Goal: Consume media (video, audio): Consume media (video, audio)

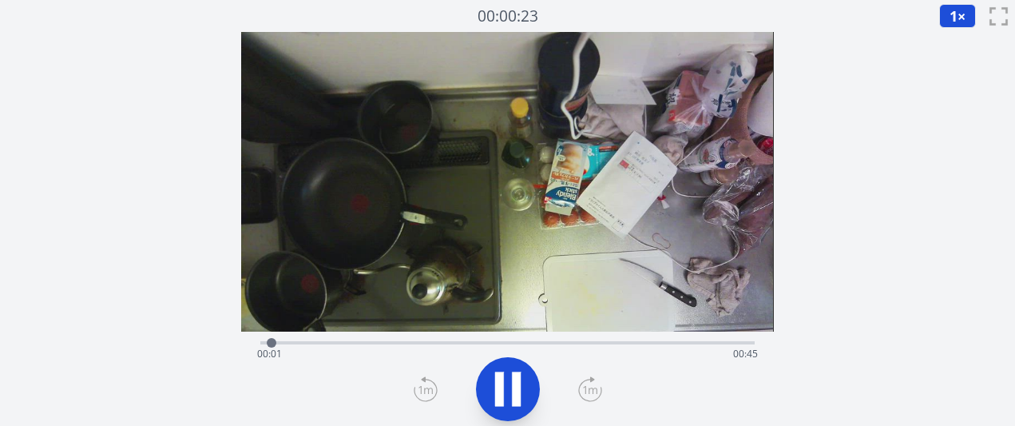
click at [588, 387] on icon at bounding box center [590, 389] width 24 height 26
click at [385, 332] on div "経過時間: 00:17 残り時間: 00:29" at bounding box center [507, 341] width 494 height 19
click at [316, 348] on div "経過時間: 00:17 残り時間: 00:29" at bounding box center [507, 354] width 500 height 26
click at [960, 14] on font "×" at bounding box center [962, 15] width 8 height 19
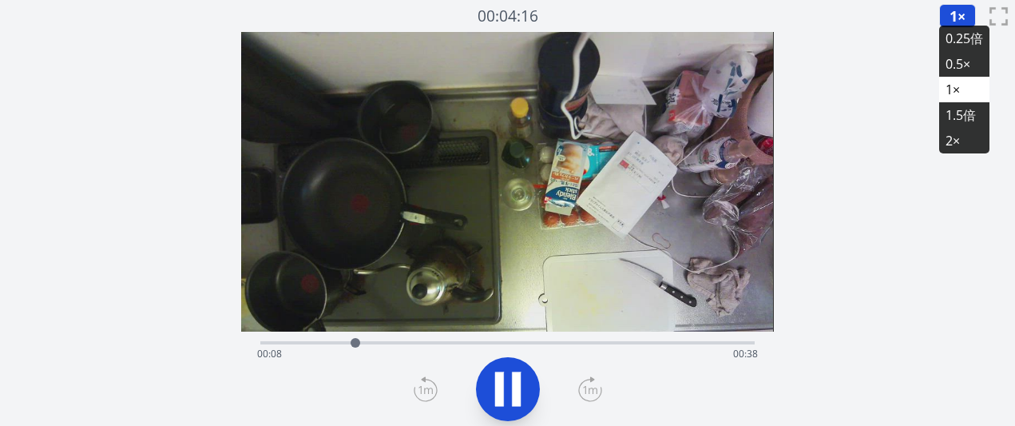
click at [963, 42] on font "0.25倍" at bounding box center [965, 39] width 38 height 18
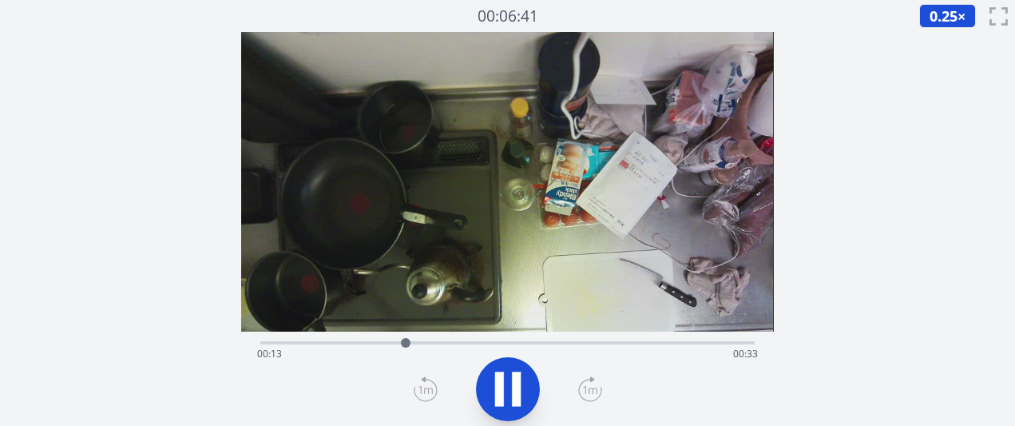
click at [582, 391] on icon at bounding box center [590, 389] width 24 height 26
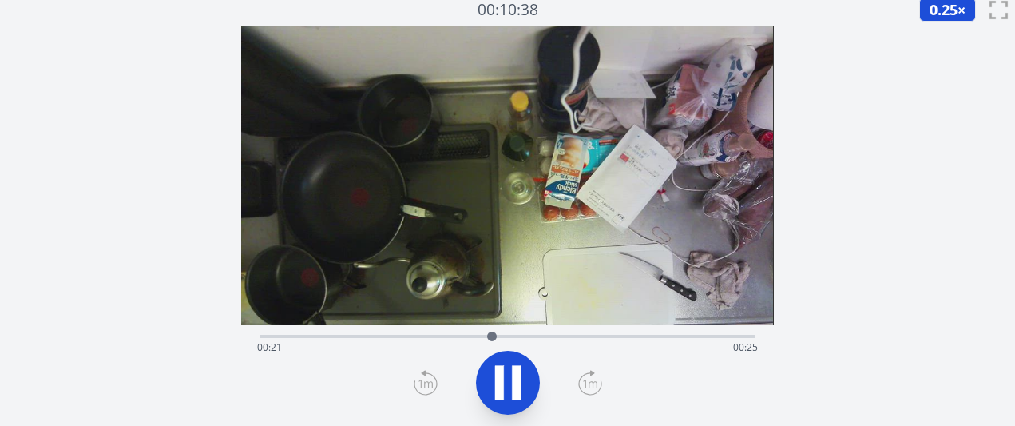
click at [443, 339] on div "経過時間: 00:21 残り時間: 00:25" at bounding box center [507, 348] width 500 height 26
click at [375, 340] on div "経過時間: 00:17 残り時間: 00:29" at bounding box center [507, 348] width 500 height 26
click at [479, 332] on div "経過時間: 00:23 残り時間: 00:23" at bounding box center [507, 334] width 494 height 19
click at [458, 335] on div "経過時間: 00:20 残り時間: 00:26" at bounding box center [507, 348] width 500 height 26
click at [450, 335] on div at bounding box center [459, 336] width 24 height 24
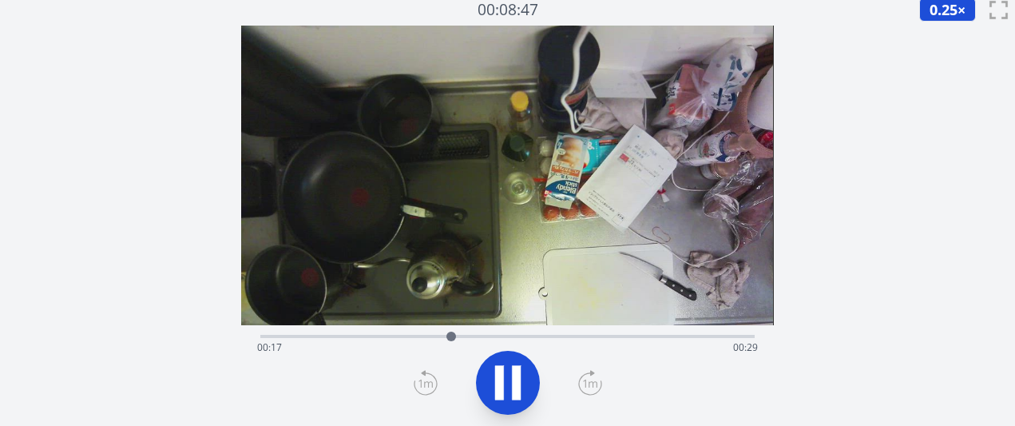
click at [435, 335] on div "経過時間: 00:17 残り時間: 00:29" at bounding box center [507, 348] width 500 height 26
click at [415, 332] on div "経過時間: 00:16 残り時間: 00:30" at bounding box center [507, 334] width 494 height 19
click at [399, 333] on div "経過時間: 00:14 残り時間: 00:31" at bounding box center [507, 334] width 494 height 19
click at [373, 341] on div "経過時間: 00:13 残り時間: 00:33" at bounding box center [507, 348] width 500 height 26
click at [437, 337] on div "経過時間: 00:19 残り時間: 00:26" at bounding box center [507, 348] width 500 height 26
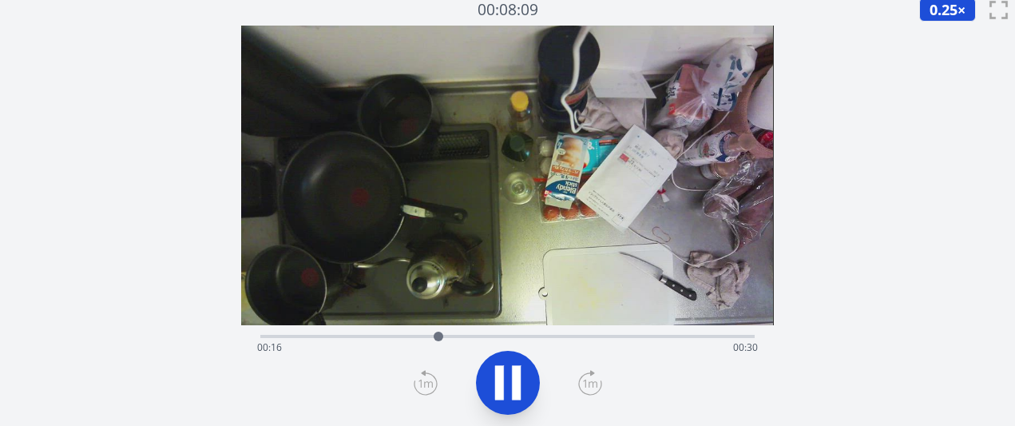
click at [406, 340] on div "経過時間: 00:16 残り時間: 00:30" at bounding box center [507, 348] width 500 height 26
click at [387, 339] on div "経過時間: 00:13 残り時間: 00:33" at bounding box center [507, 348] width 500 height 26
click at [379, 339] on div at bounding box center [379, 336] width 24 height 24
click at [370, 338] on div at bounding box center [381, 336] width 24 height 24
click at [526, 390] on icon at bounding box center [508, 382] width 45 height 45
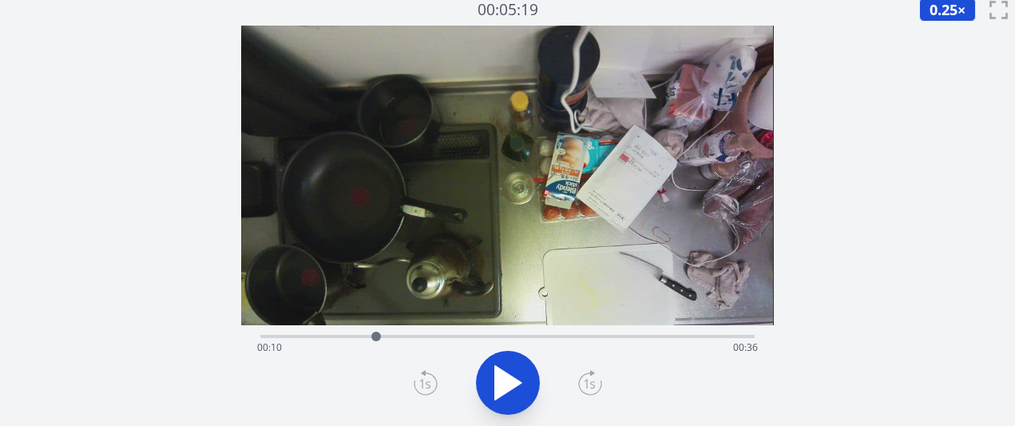
click at [526, 390] on icon at bounding box center [508, 382] width 45 height 45
click at [366, 333] on div "経過時間: 00:11 残り時間: 00:35" at bounding box center [507, 334] width 494 height 19
click at [362, 331] on div at bounding box center [362, 336] width 24 height 24
click at [377, 335] on div "経過時間: 00:09 残り時間: 00:37" at bounding box center [507, 348] width 500 height 26
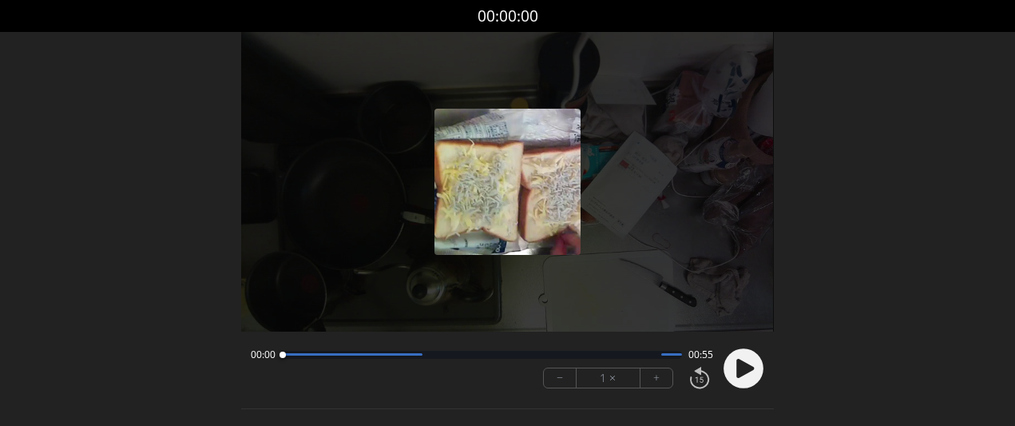
click at [657, 382] on font "+" at bounding box center [657, 377] width 6 height 18
click at [739, 371] on icon at bounding box center [746, 368] width 18 height 19
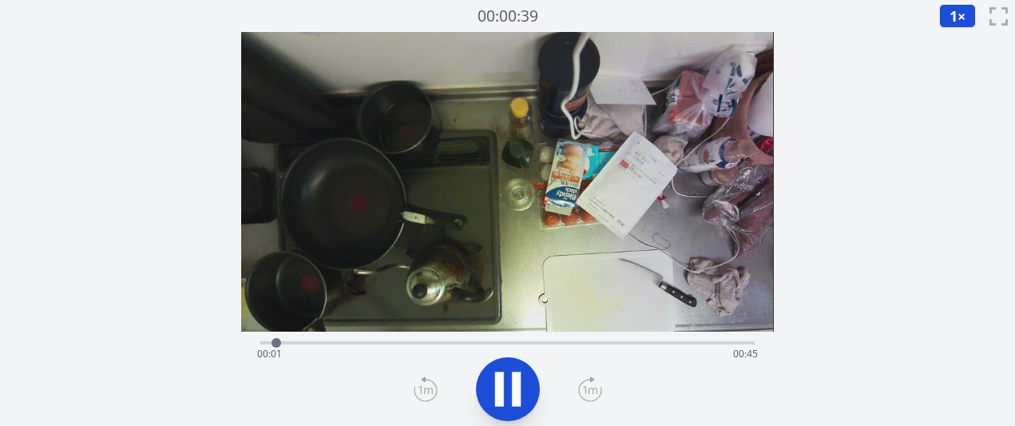
click at [576, 391] on div at bounding box center [507, 389] width 513 height 77
click at [520, 400] on icon at bounding box center [508, 389] width 45 height 45
click at [359, 342] on div "経過時間: 00:06 残り時間: 00:40" at bounding box center [507, 354] width 500 height 26
click at [387, 344] on div "経過時間: 00:09 残り時間: 00:37" at bounding box center [507, 354] width 500 height 26
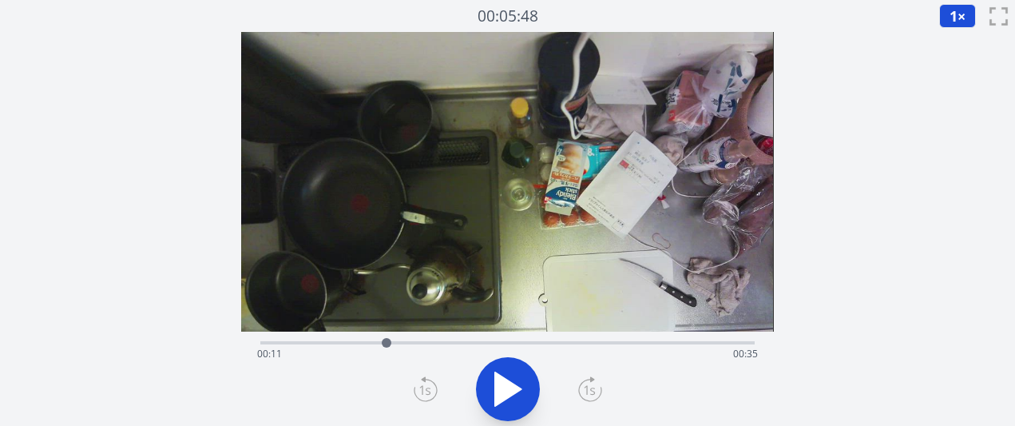
click at [405, 344] on div "経過時間: 00:11 残り時間: 00:35" at bounding box center [507, 354] width 500 height 26
click at [264, 343] on div "経過時間: 00:13 残り時間: 00:33" at bounding box center [507, 354] width 500 height 26
click at [505, 401] on icon at bounding box center [508, 389] width 45 height 45
click at [592, 389] on icon at bounding box center [590, 390] width 14 height 8
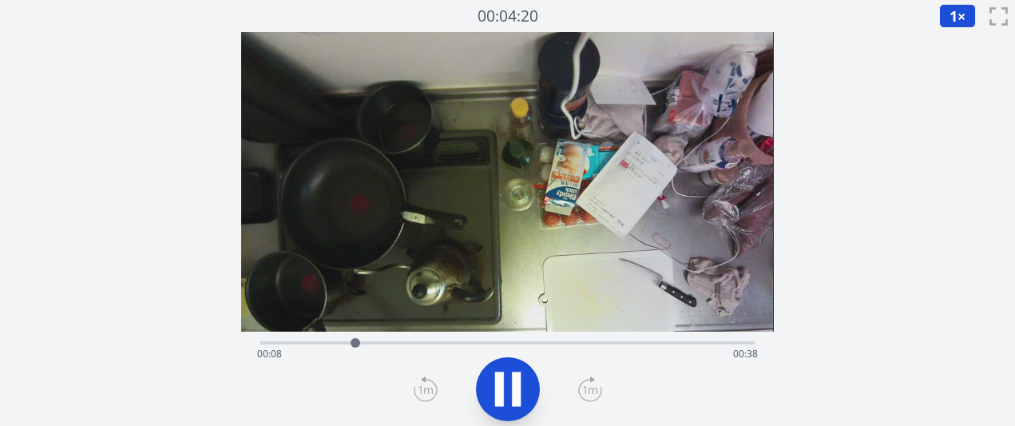
click at [517, 380] on icon at bounding box center [516, 388] width 9 height 34
click at [517, 380] on icon at bounding box center [508, 389] width 45 height 45
click at [517, 380] on icon at bounding box center [516, 388] width 9 height 34
click at [407, 340] on div "経過時間: 00:16 残り時間: 00:30" at bounding box center [507, 341] width 494 height 19
click at [385, 339] on div "経過時間: 00:13 残り時間: 00:33" at bounding box center [507, 341] width 494 height 19
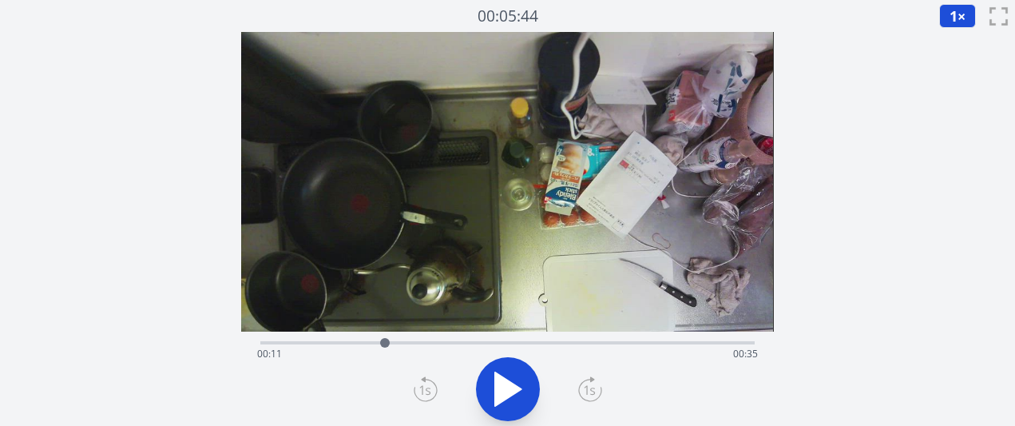
click at [354, 339] on div "経過時間: 00:11 残り時間: 00:35" at bounding box center [507, 341] width 494 height 19
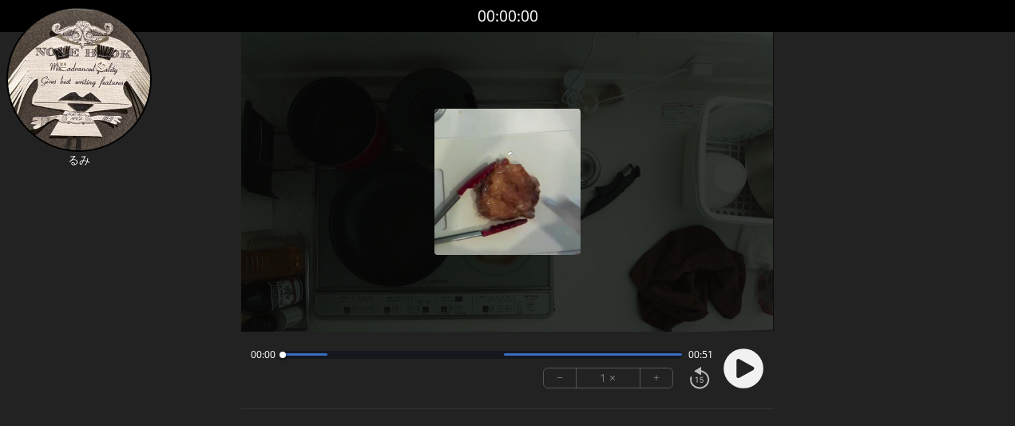
click at [757, 374] on circle at bounding box center [744, 368] width 40 height 40
click at [661, 384] on button "+" at bounding box center [657, 377] width 32 height 19
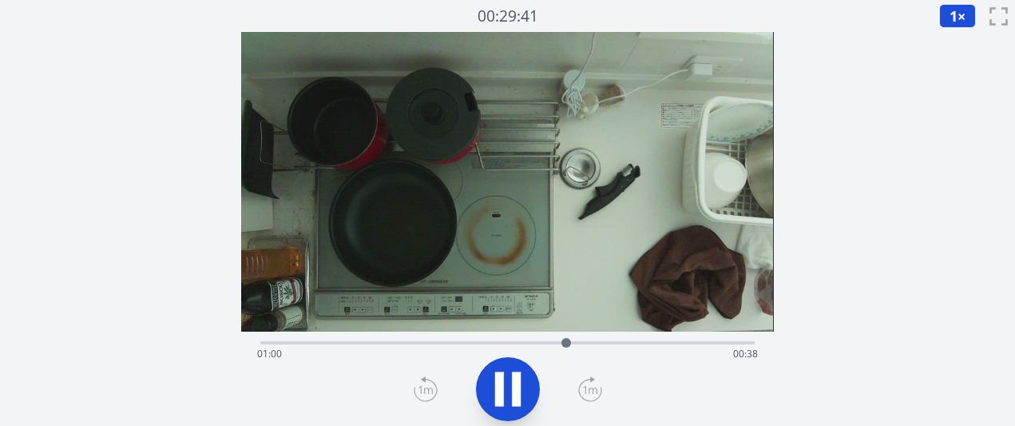
click at [427, 338] on div "経過時間: 01:00 残り時間: 00:38" at bounding box center [507, 341] width 494 height 19
click at [389, 338] on div "経過時間: 00:34 残り時間: 01:05" at bounding box center [507, 341] width 494 height 19
click at [371, 346] on div "経過時間: 00:55 残り時間: 00:43" at bounding box center [507, 354] width 500 height 26
click at [592, 391] on icon at bounding box center [590, 390] width 14 height 8
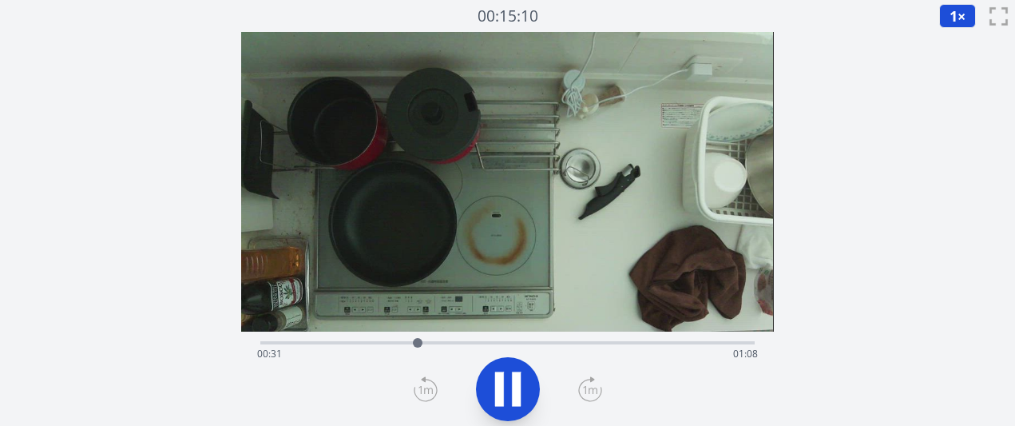
click at [592, 391] on icon at bounding box center [590, 390] width 14 height 8
click at [590, 389] on icon at bounding box center [590, 389] width 24 height 26
click at [595, 399] on icon at bounding box center [590, 390] width 22 height 22
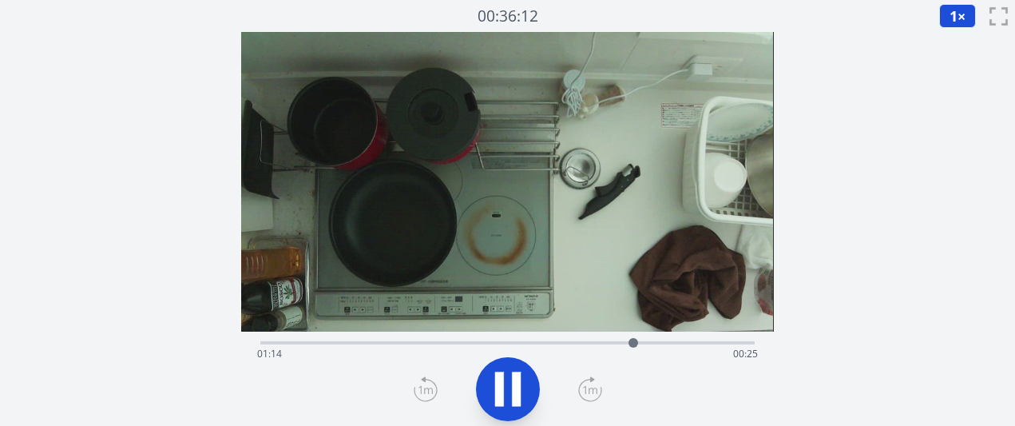
click at [519, 367] on icon at bounding box center [508, 389] width 45 height 45
click at [585, 343] on div "経過時間: 01:14 残り時間: 00:25" at bounding box center [507, 354] width 500 height 26
click at [550, 338] on div "経過時間: 01:04 残り時間: 00:34" at bounding box center [507, 341] width 494 height 19
click at [503, 341] on div "経過時間: 00:57 残り時間: 00:41" at bounding box center [507, 354] width 500 height 26
click at [459, 342] on div "経過時間: 00:48 残り時間: 00:51" at bounding box center [507, 354] width 500 height 26
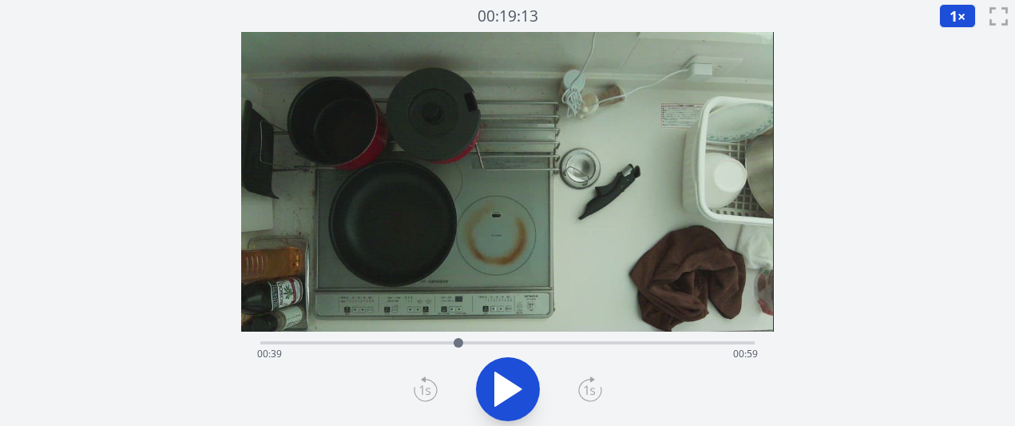
click at [443, 342] on div "経過時間: 00:39 残り時間: 00:59" at bounding box center [507, 354] width 500 height 26
click at [431, 338] on div at bounding box center [431, 343] width 24 height 24
click at [443, 341] on div "経過時間: 00:33 残り時間: 01:05" at bounding box center [507, 354] width 500 height 26
click at [451, 341] on div at bounding box center [443, 343] width 24 height 24
click at [471, 342] on div "経過時間: 00:37 残り時間: 01:01" at bounding box center [507, 354] width 500 height 26
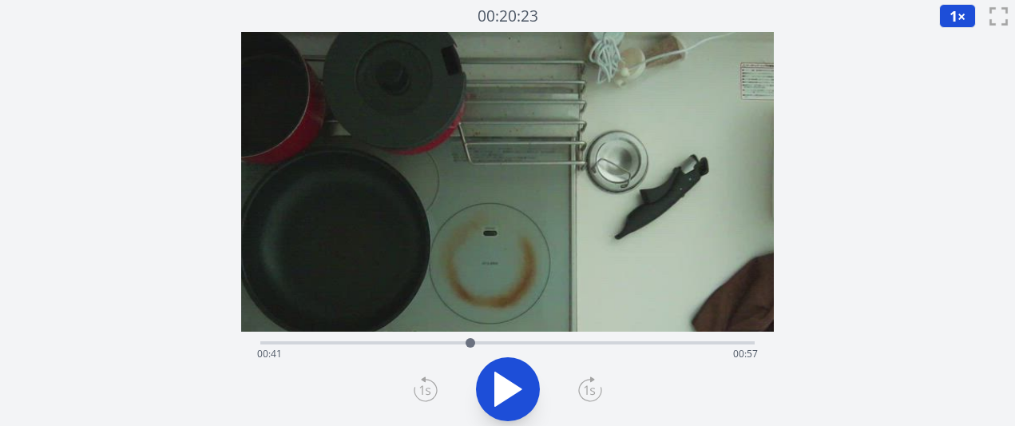
click at [510, 333] on div "経過時間: 00:41 残り時間: 00:57" at bounding box center [507, 341] width 494 height 19
click at [545, 333] on div "経過時間: 00:49 残り時間: 00:49" at bounding box center [507, 341] width 494 height 19
click at [575, 347] on div "経過時間: 00:56 残り時間: 00:42" at bounding box center [507, 354] width 500 height 26
click at [514, 387] on icon at bounding box center [508, 389] width 26 height 34
click at [591, 391] on icon at bounding box center [590, 389] width 24 height 26
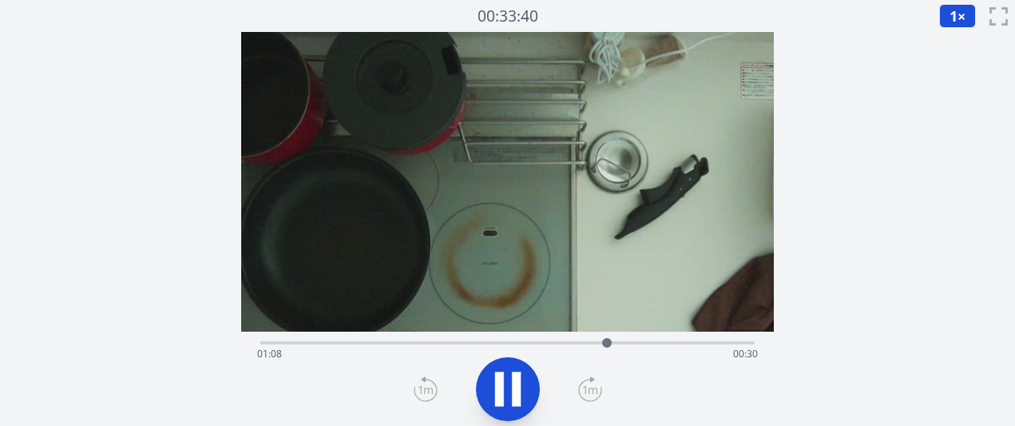
click at [591, 391] on icon at bounding box center [590, 389] width 24 height 26
click at [421, 383] on icon at bounding box center [426, 389] width 24 height 26
click at [518, 391] on icon at bounding box center [516, 388] width 9 height 34
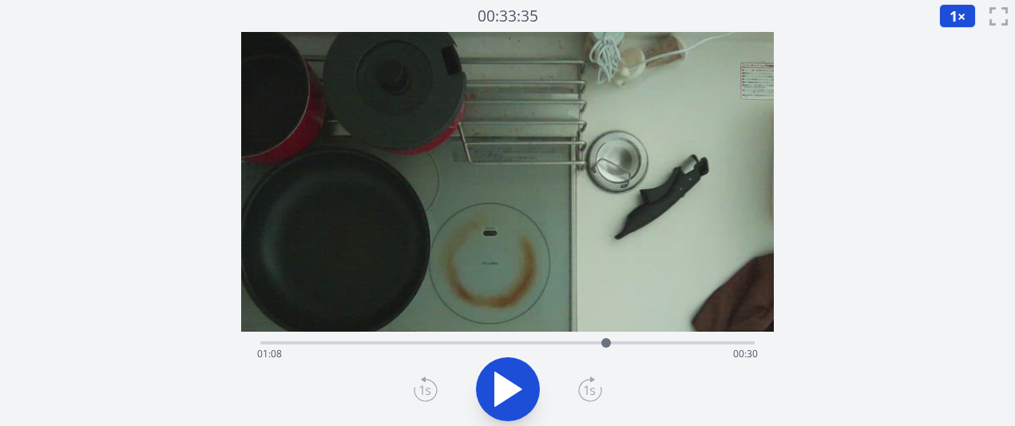
click at [582, 342] on div "経過時間: 01:08 残り時間: 00:30" at bounding box center [507, 354] width 500 height 26
click at [314, 338] on div "経過時間: 01:03 残り時間: 00:35" at bounding box center [507, 341] width 494 height 19
click at [395, 345] on div "経過時間: 00:10 残り時間: 01:28" at bounding box center [507, 354] width 500 height 26
click at [430, 339] on div "経過時間: 00:26 残り時間: 01:12" at bounding box center [507, 341] width 494 height 19
click at [446, 344] on div "経過時間: 00:33 残り時間: 01:05" at bounding box center [507, 354] width 500 height 26
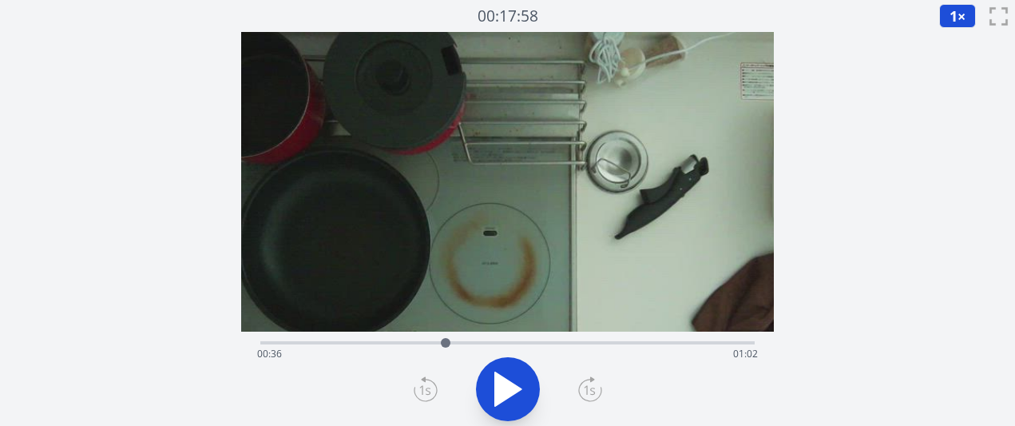
click at [534, 349] on div "経過時間: 00:36 残り時間: 01:02" at bounding box center [507, 354] width 500 height 26
click at [508, 337] on div "経過時間: 00:54 残り時間: 00:44" at bounding box center [507, 341] width 494 height 19
click at [488, 338] on div "経過時間: 00:49 残り時間: 00:50" at bounding box center [507, 341] width 494 height 19
click at [479, 340] on div at bounding box center [488, 343] width 24 height 24
